Goal: Find specific page/section: Find specific page/section

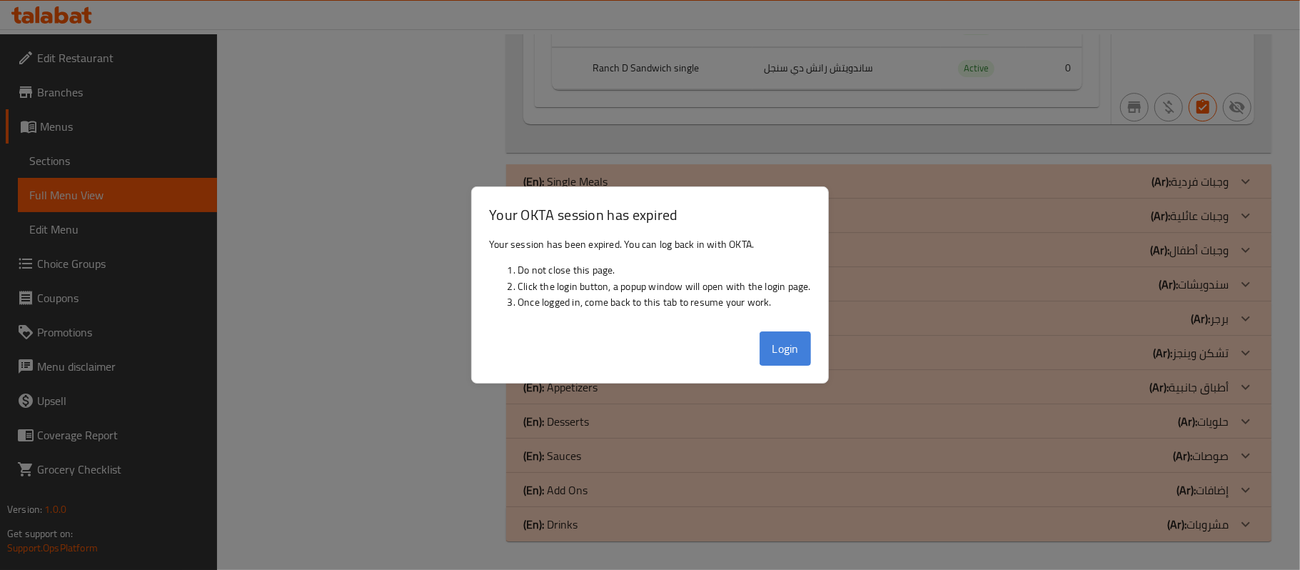
click at [768, 344] on button "Login" at bounding box center [784, 348] width 51 height 34
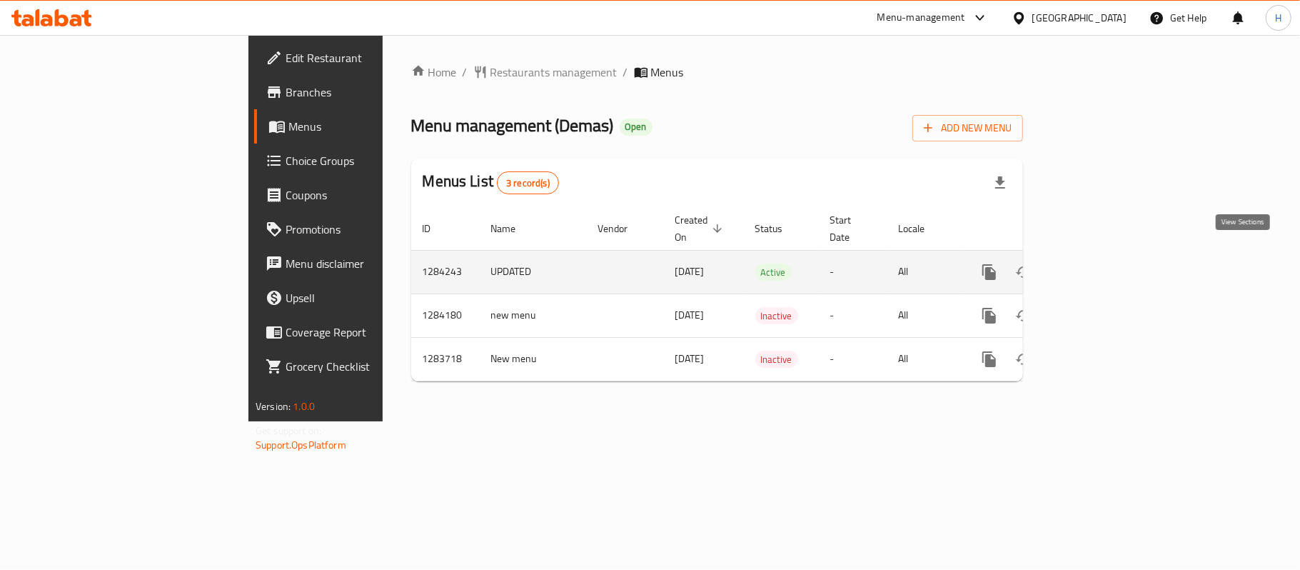
click at [1109, 255] on link "enhanced table" at bounding box center [1092, 272] width 34 height 34
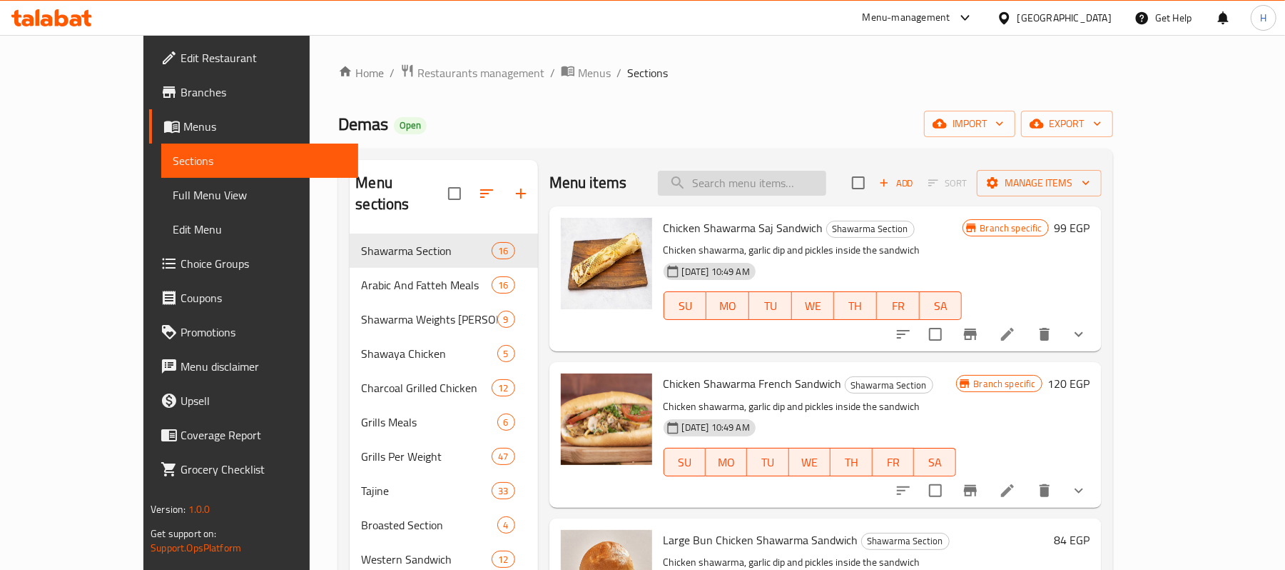
click at [798, 181] on input "search" at bounding box center [742, 183] width 168 height 25
paste input "سندويش بطاطس سوري"
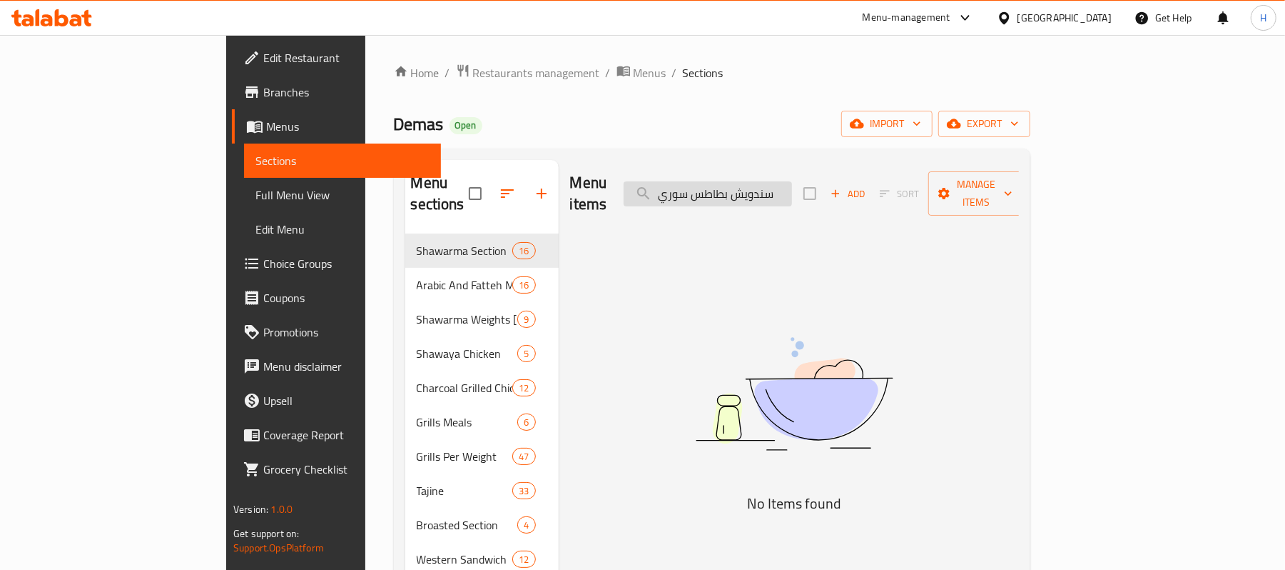
click at [792, 183] on input "سندويش بطاطس سوري" at bounding box center [708, 193] width 168 height 25
click at [751, 186] on input "بطاطس سوري" at bounding box center [708, 193] width 168 height 25
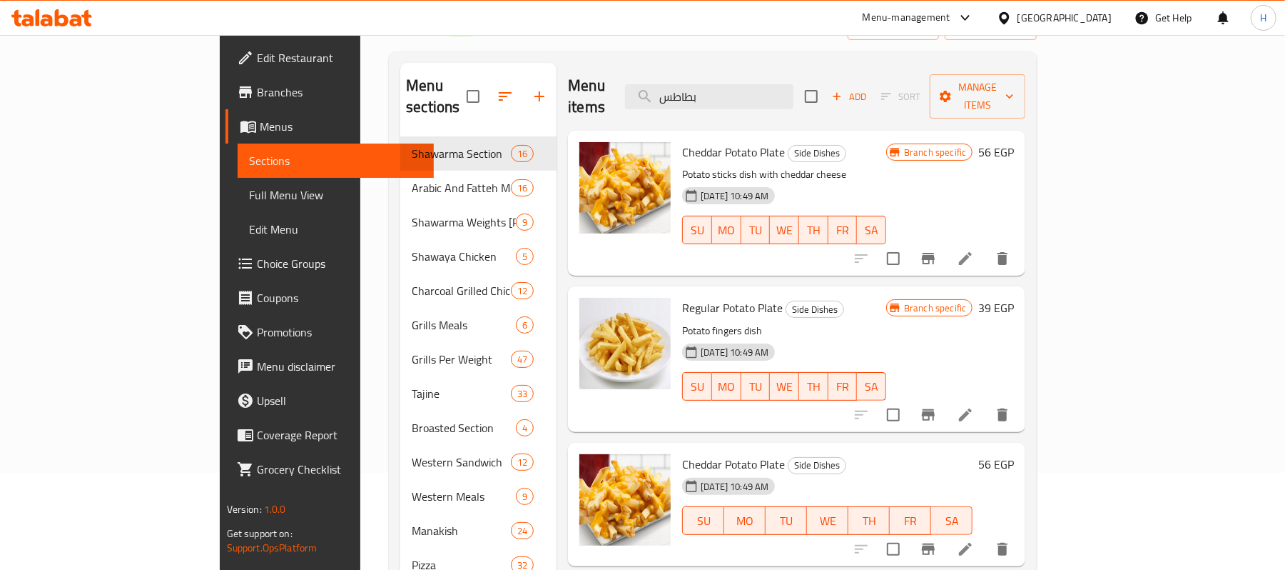
scroll to position [95, 0]
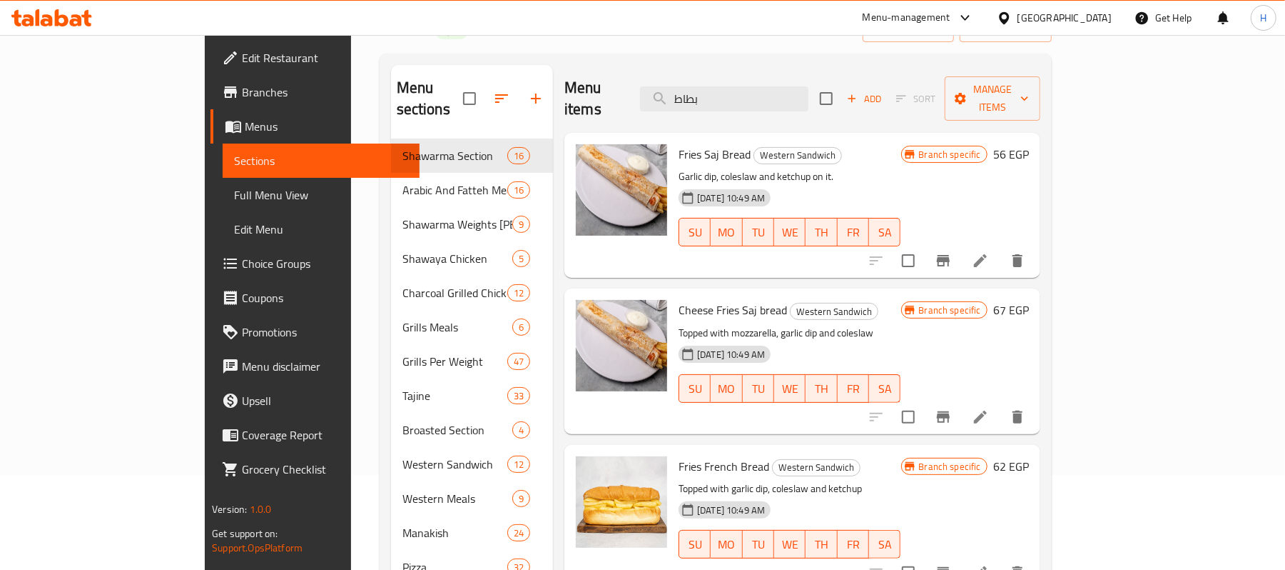
type input "بطاط"
click at [679, 143] on span "Fries Saj Bread" at bounding box center [715, 153] width 72 height 21
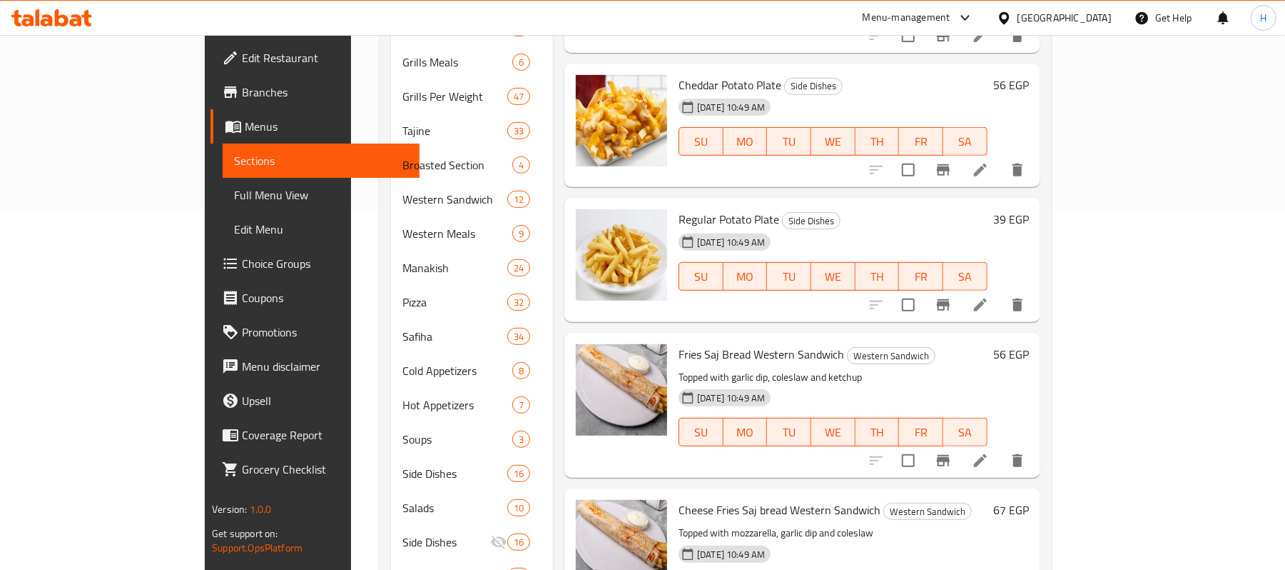
scroll to position [475, 0]
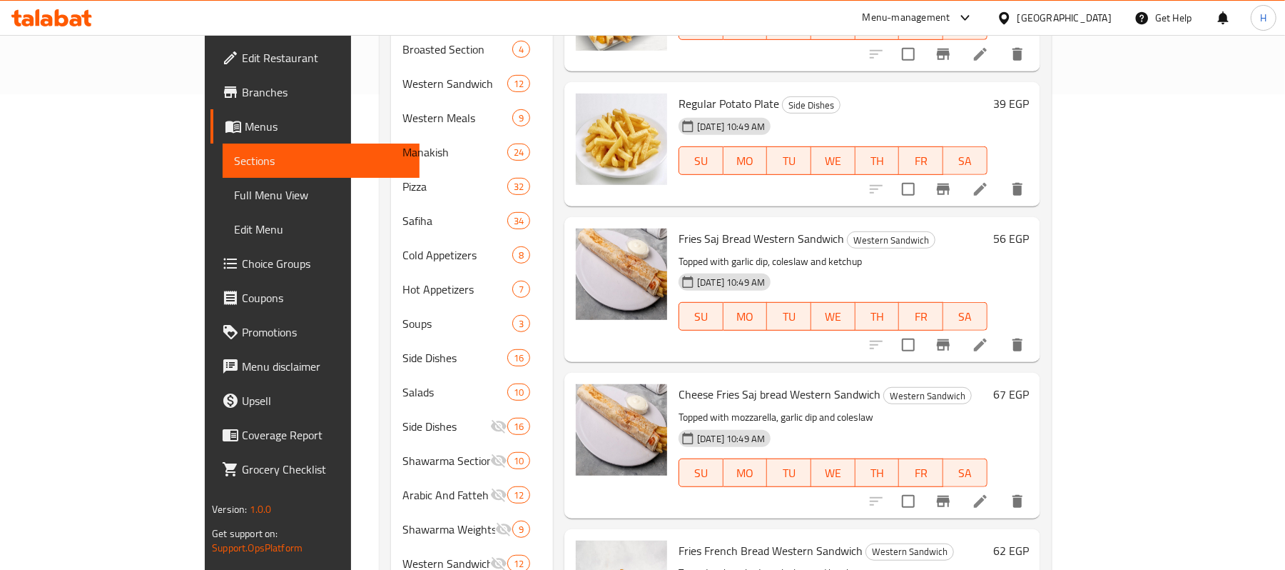
click at [712, 228] on span "Fries Saj Bread Western Sandwich" at bounding box center [762, 238] width 166 height 21
click at [234, 191] on span "Full Menu View" at bounding box center [321, 194] width 174 height 17
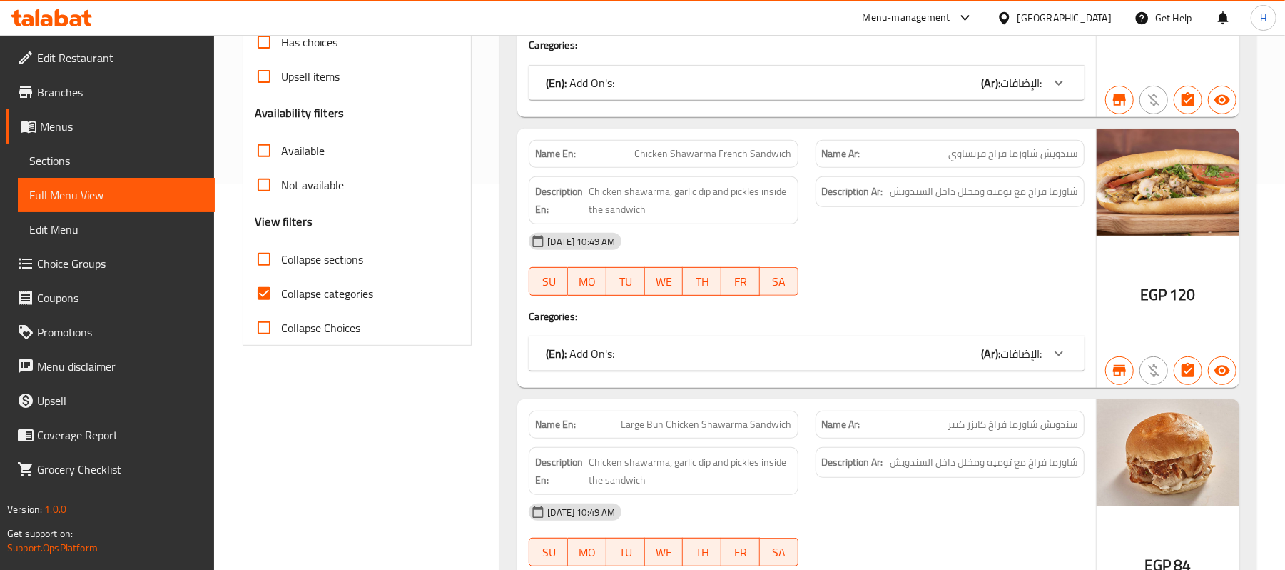
scroll to position [380, 0]
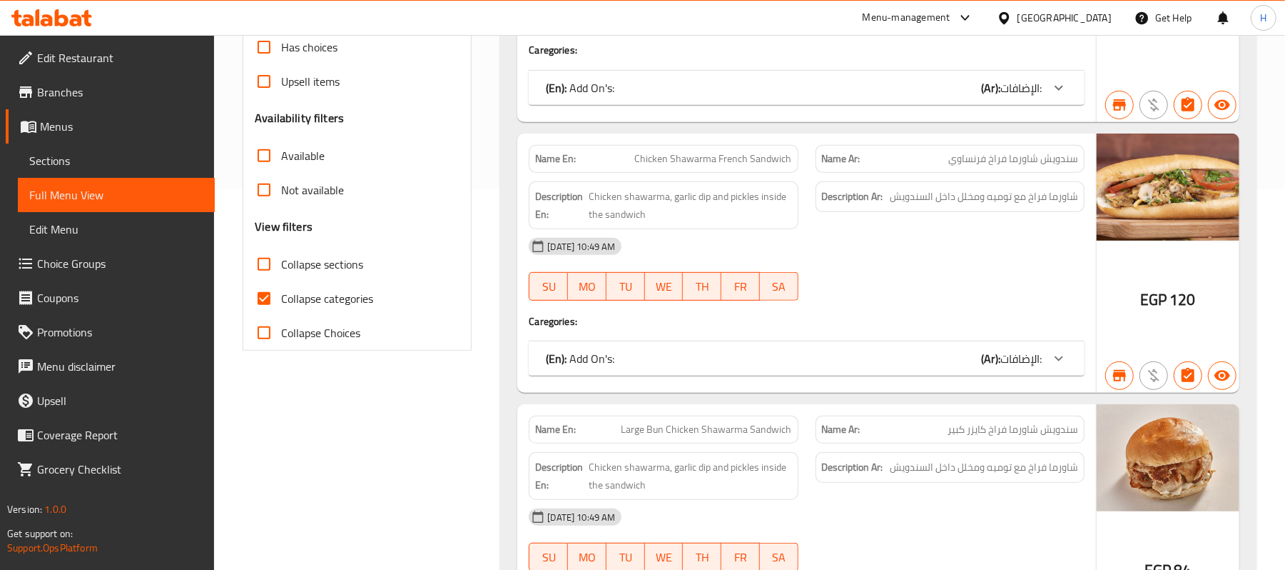
click at [361, 303] on span "Collapse categories" at bounding box center [327, 298] width 92 height 17
click at [281, 303] on input "Collapse categories" at bounding box center [264, 298] width 34 height 34
checkbox input "false"
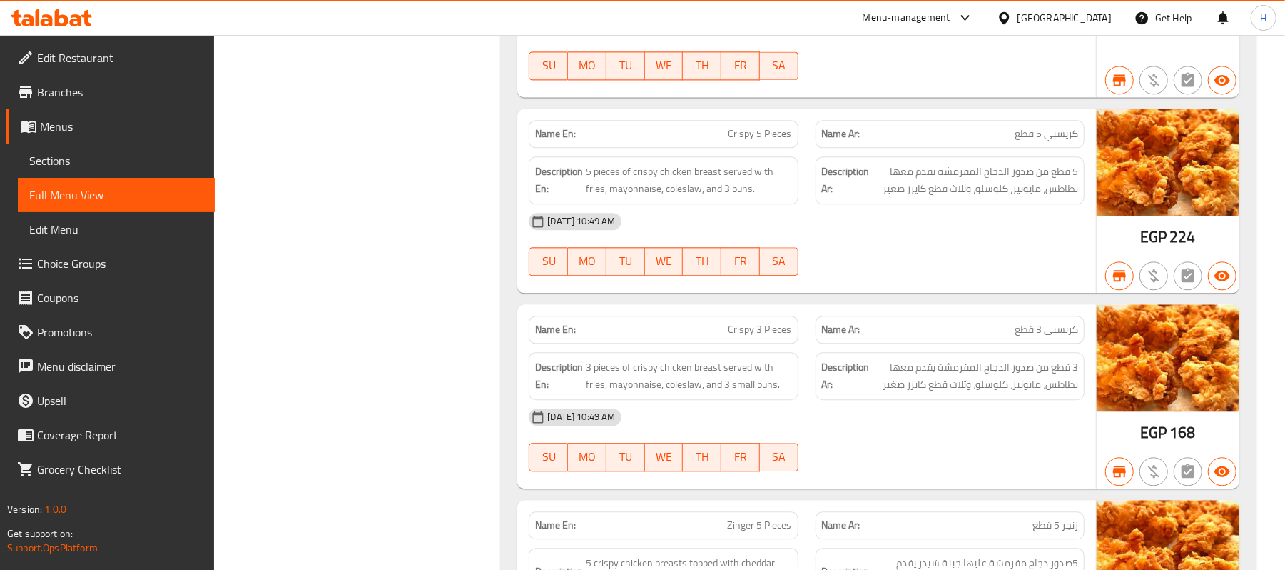
scroll to position [88577, 0]
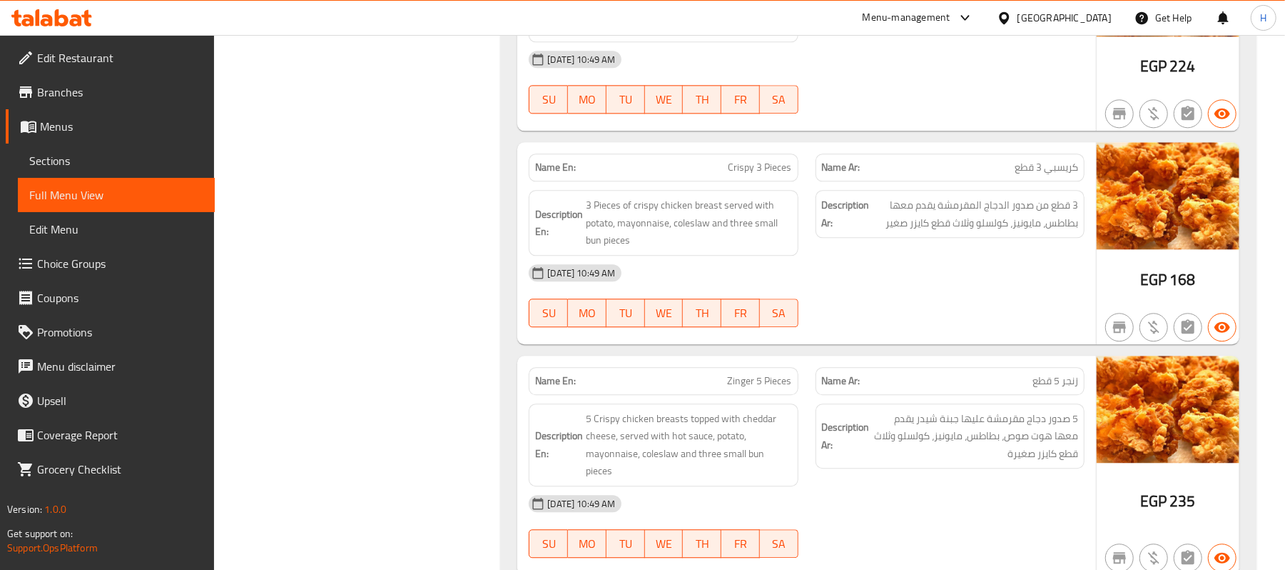
scroll to position [93213, 0]
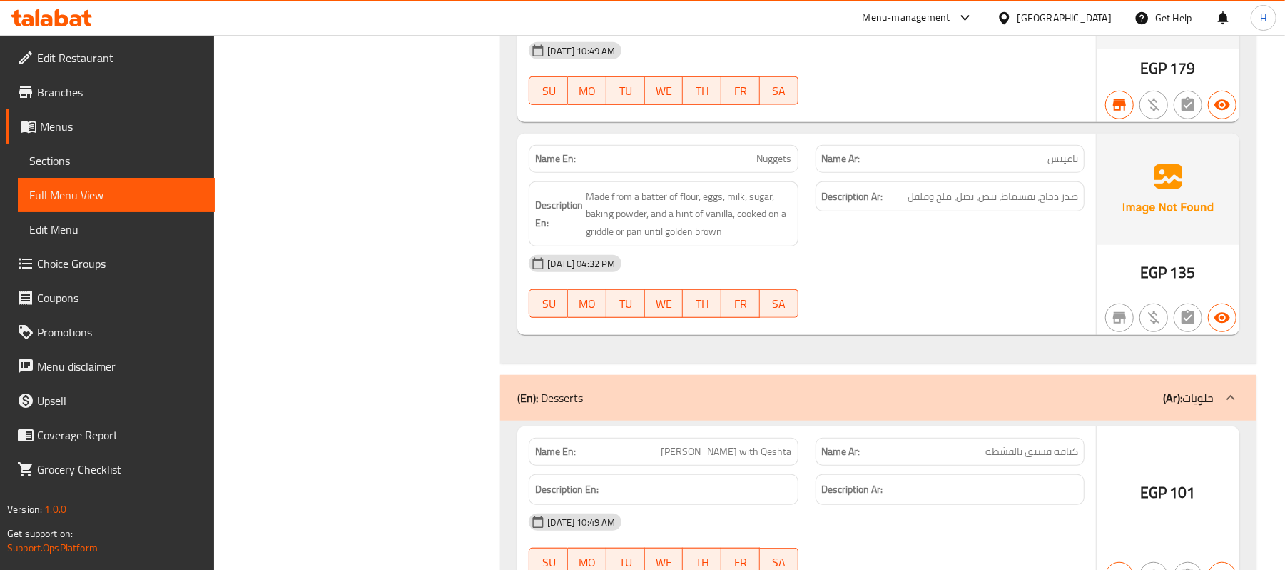
copy span "كريسبي"
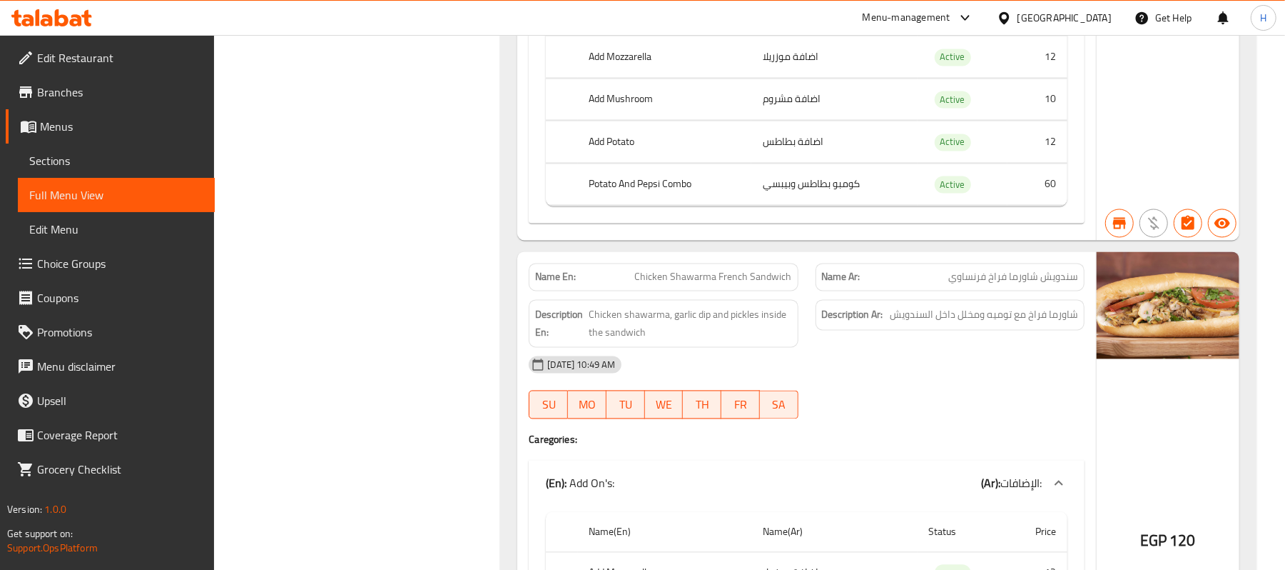
scroll to position [78856, 0]
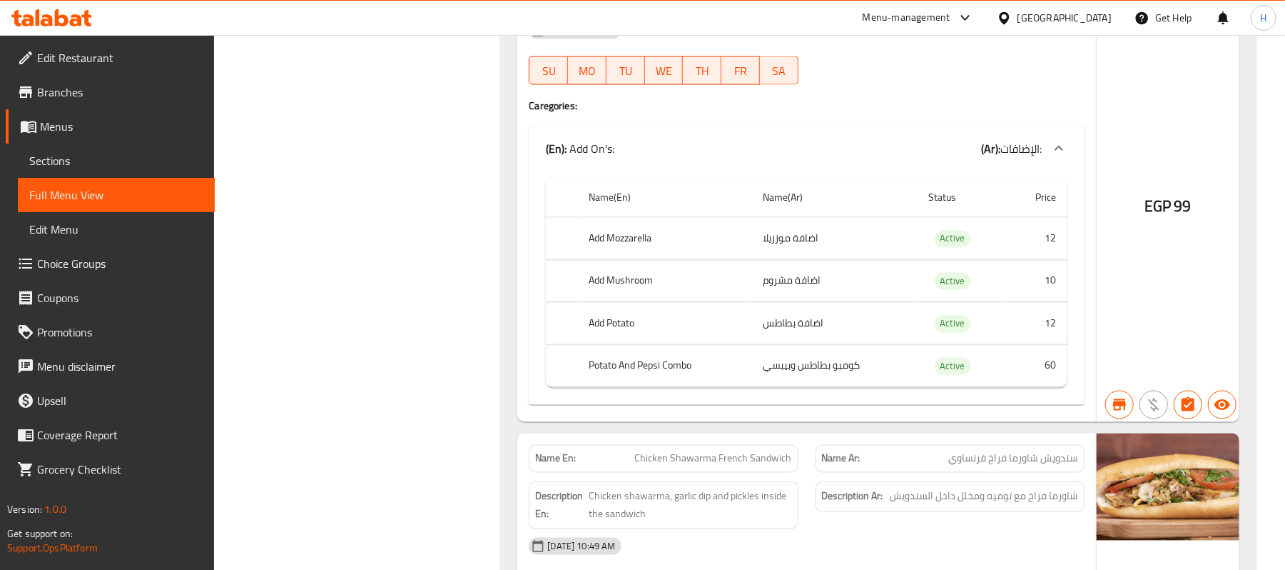
copy span "سندويش شاورما فراخ صاج"
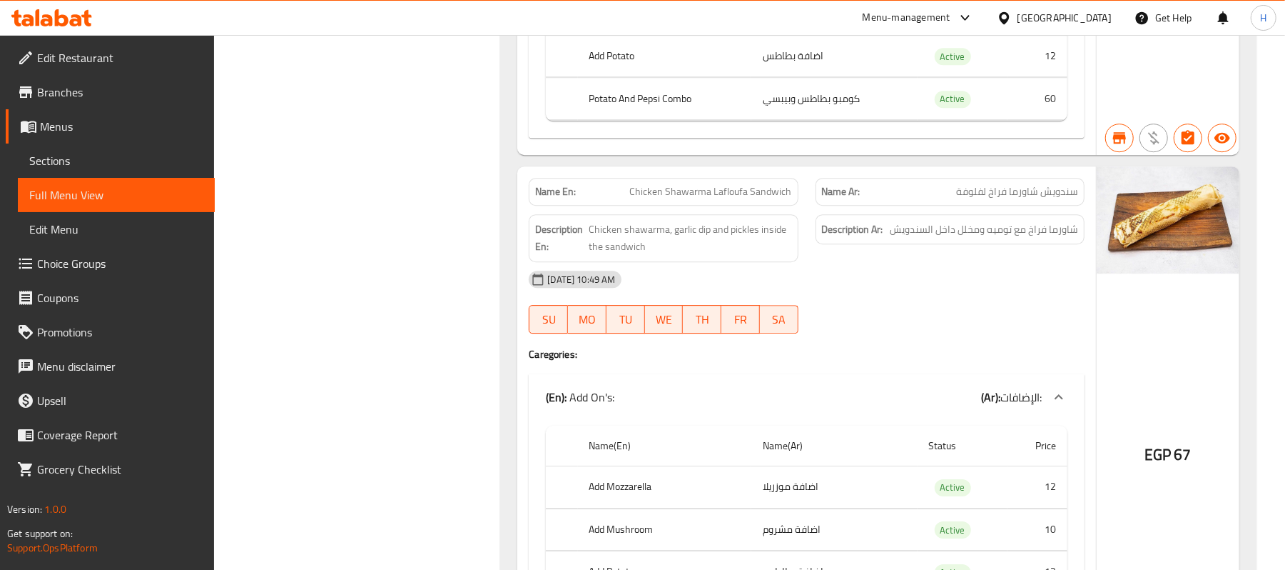
scroll to position [80380, 0]
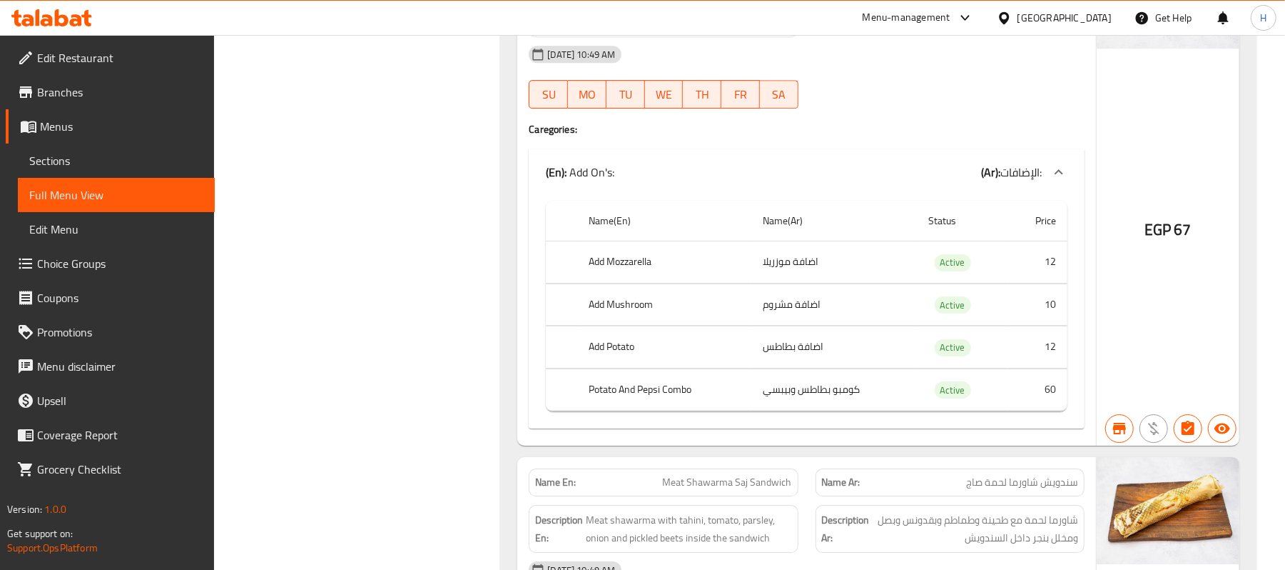
click at [684, 31] on span "Chicken shawarma, garlic dip and pickles inside the sandwich" at bounding box center [690, 13] width 203 height 35
copy span "سندويش شاورما فراخ لفلوفة"
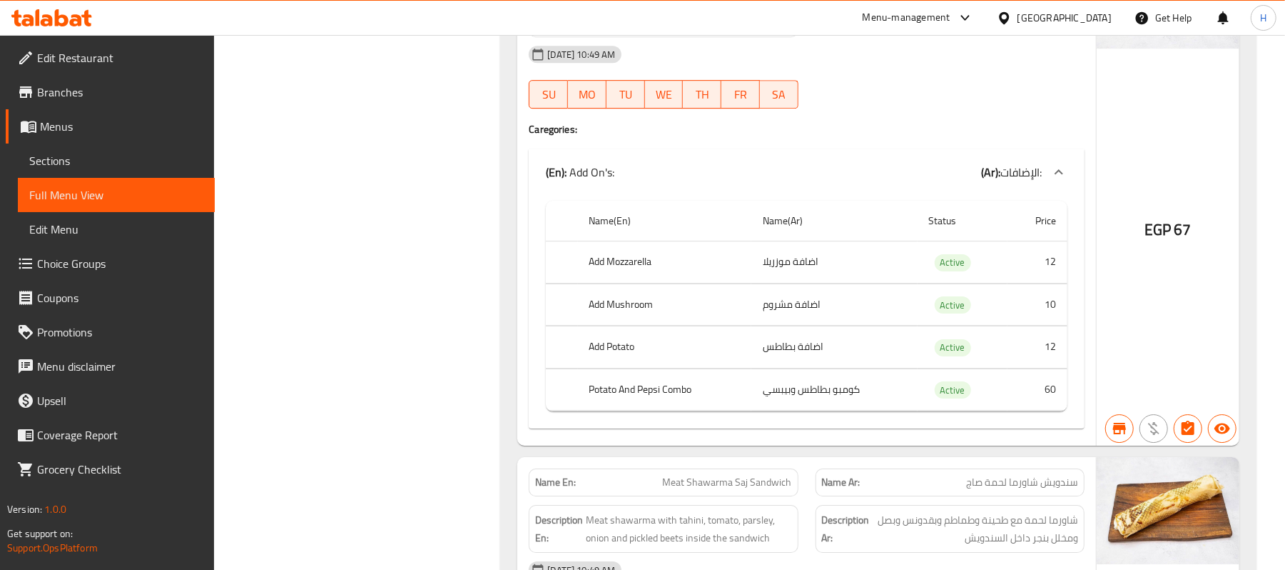
click at [682, 31] on span "Chicken shawarma, garlic dip and pickles inside the sandwich" at bounding box center [690, 13] width 203 height 35
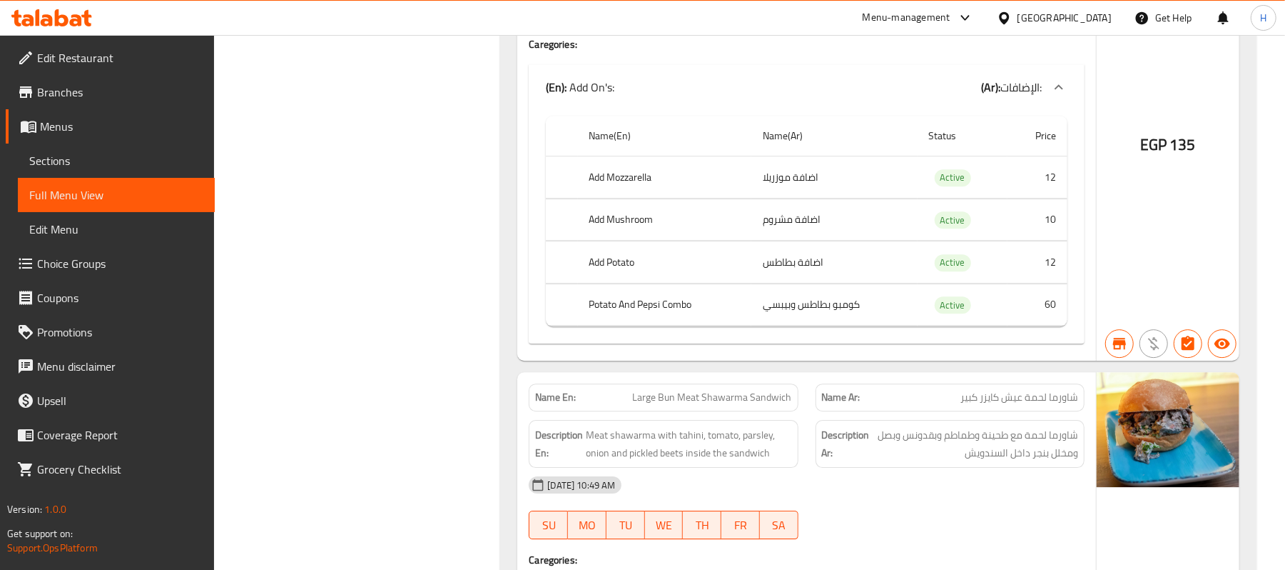
scroll to position [3484, 0]
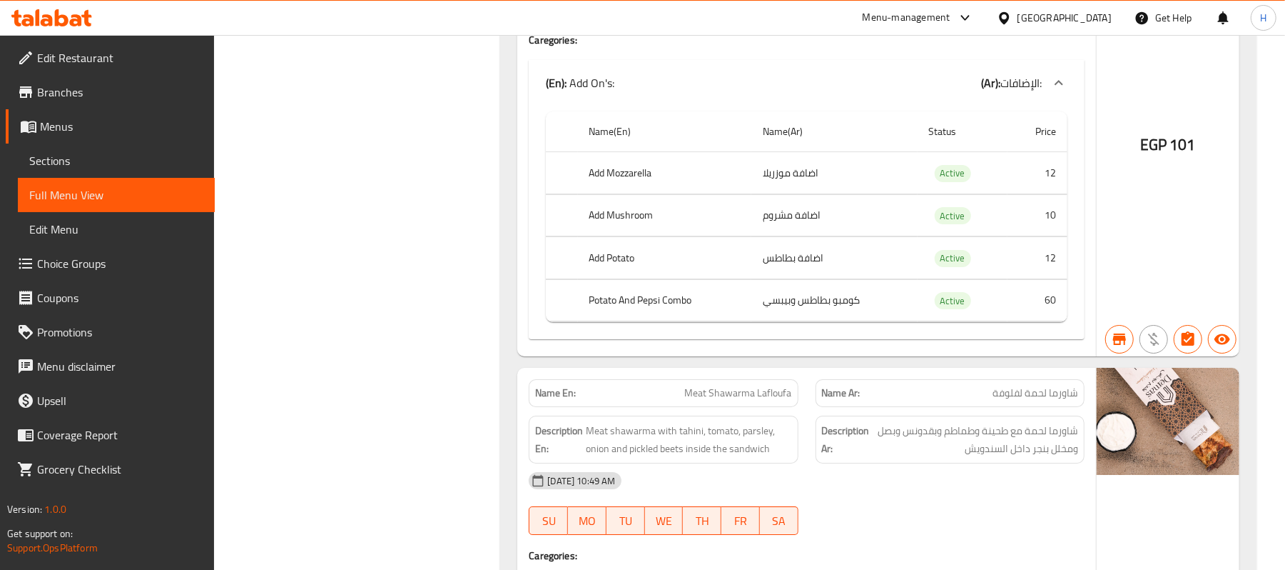
drag, startPoint x: 78, startPoint y: 152, endPoint x: 184, endPoint y: 6, distance: 180.9
click at [78, 152] on span "Sections" at bounding box center [116, 160] width 174 height 17
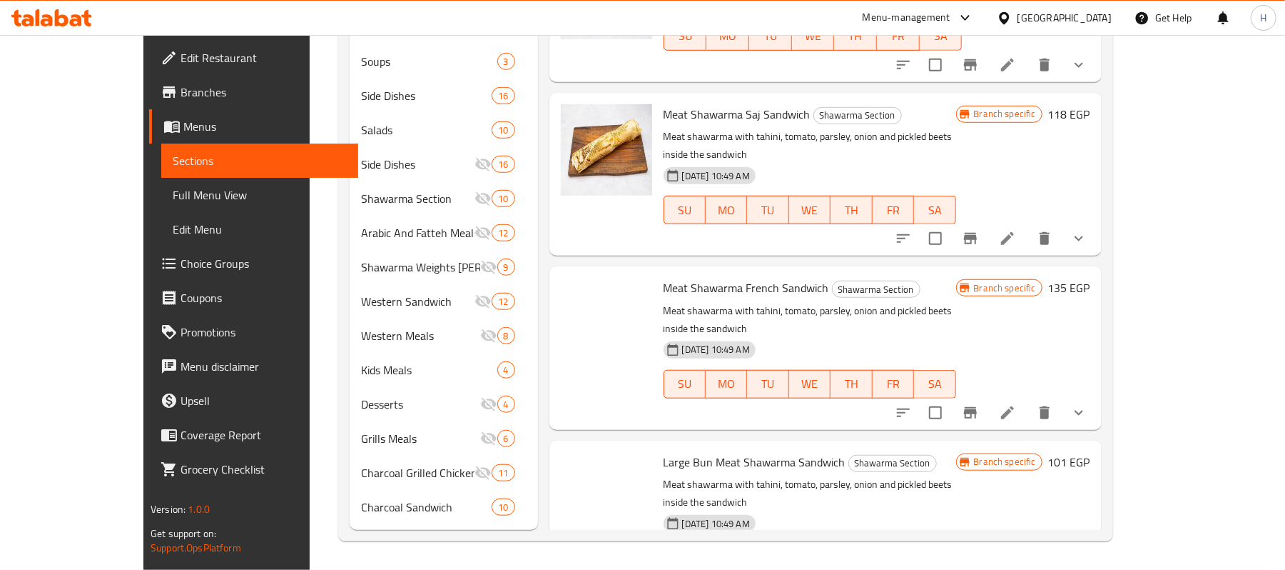
scroll to position [201, 0]
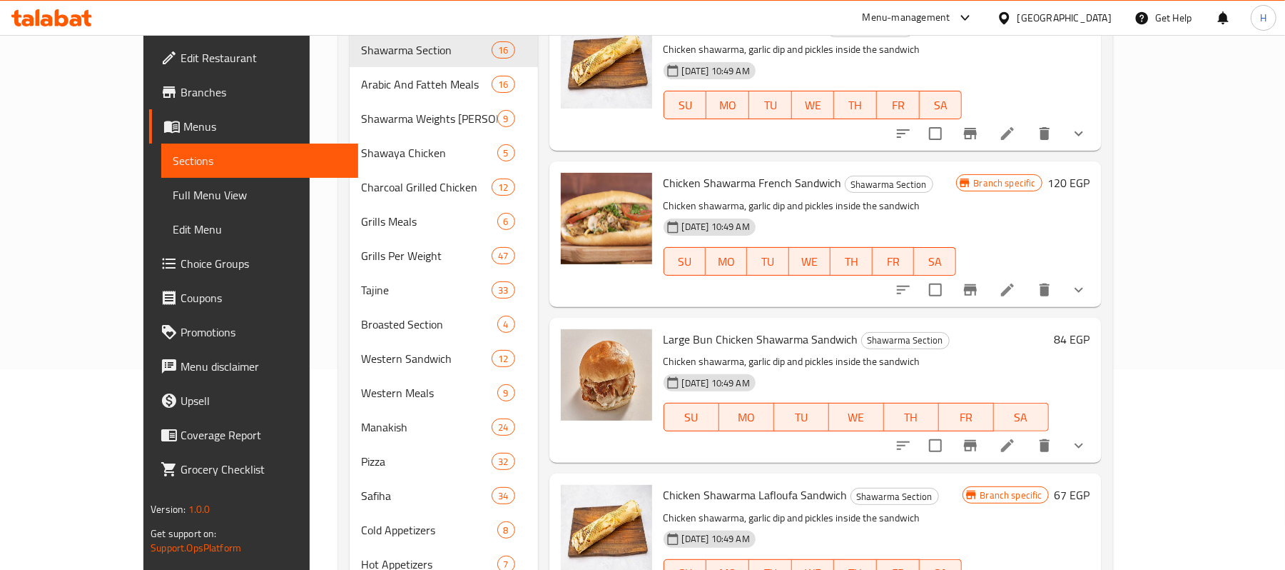
click at [149, 80] on link "Branches" at bounding box center [253, 92] width 209 height 34
